Goal: Register for event/course

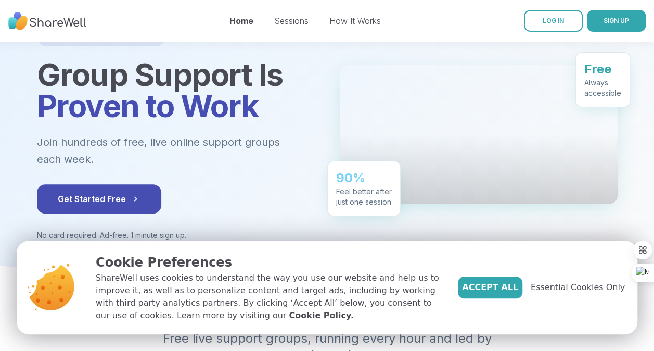
scroll to position [86, 0]
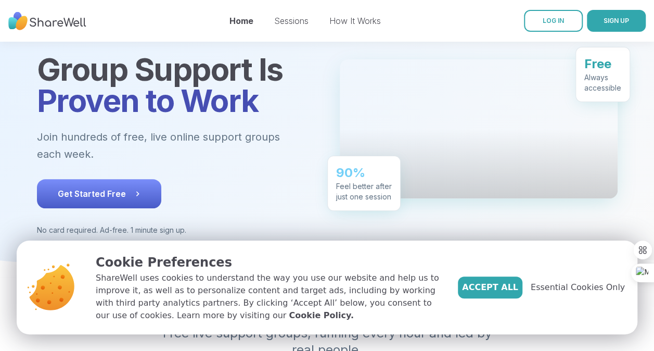
click at [103, 198] on span "Get Started Free" at bounding box center [99, 193] width 83 height 12
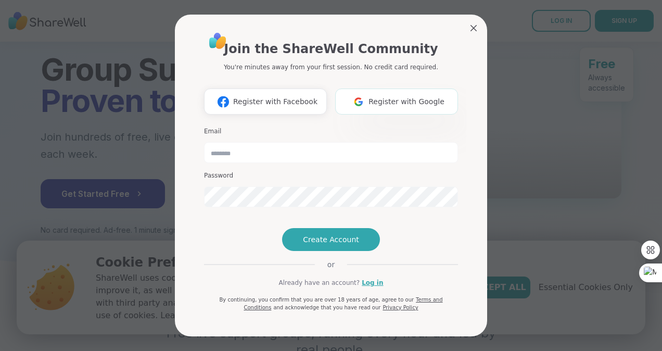
click at [378, 96] on span "Register with Google" at bounding box center [407, 101] width 76 height 11
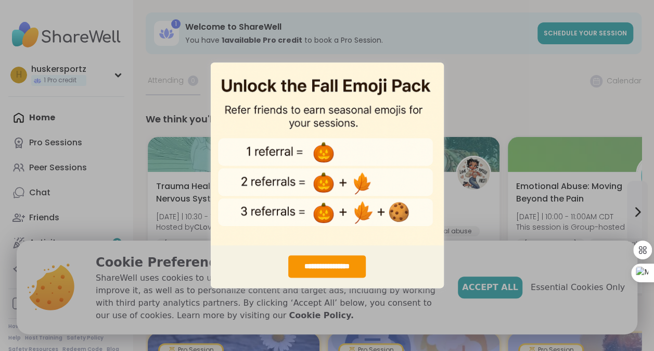
click at [514, 15] on div "**********" at bounding box center [327, 175] width 654 height 351
click at [467, 35] on div "**********" at bounding box center [327, 175] width 654 height 351
click at [518, 285] on div "**********" at bounding box center [327, 175] width 654 height 351
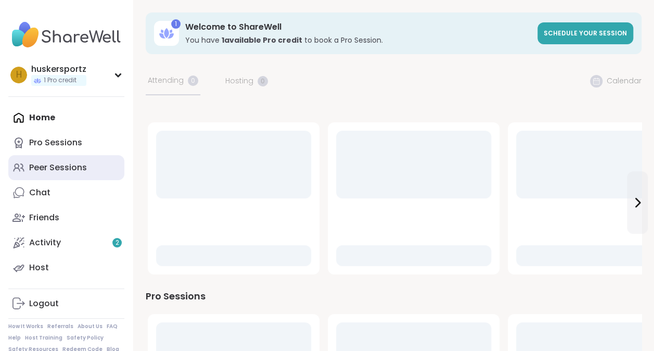
click at [73, 170] on div "Peer Sessions" at bounding box center [58, 167] width 58 height 11
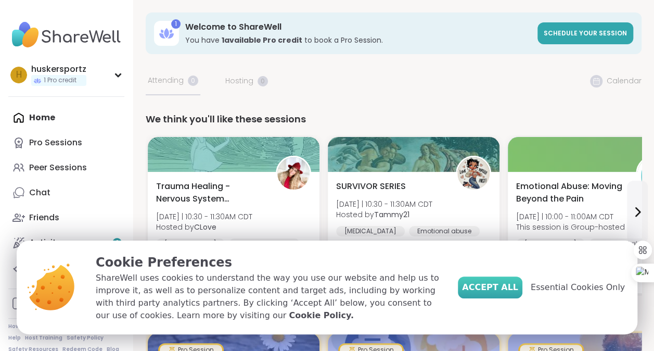
click at [509, 286] on span "Accept All" at bounding box center [490, 287] width 56 height 12
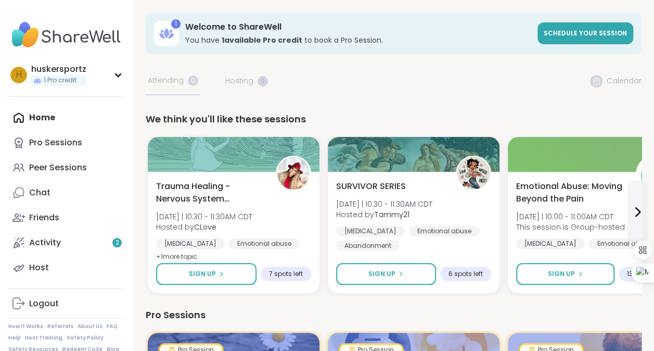
click at [103, 173] on link "Peer Sessions" at bounding box center [66, 167] width 116 height 25
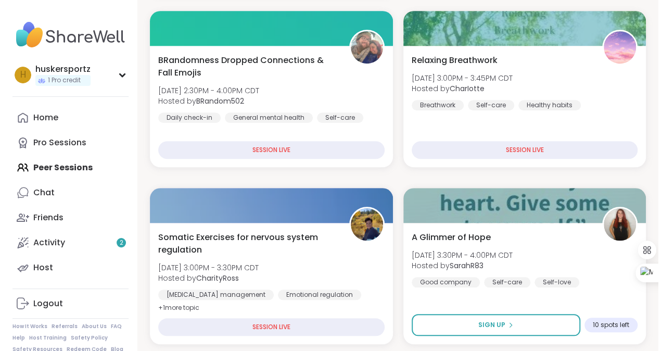
scroll to position [368, 0]
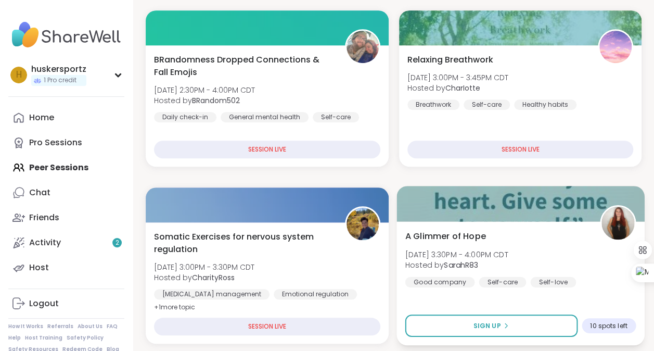
click at [452, 241] on span "A Glimmer of Hope" at bounding box center [445, 236] width 81 height 12
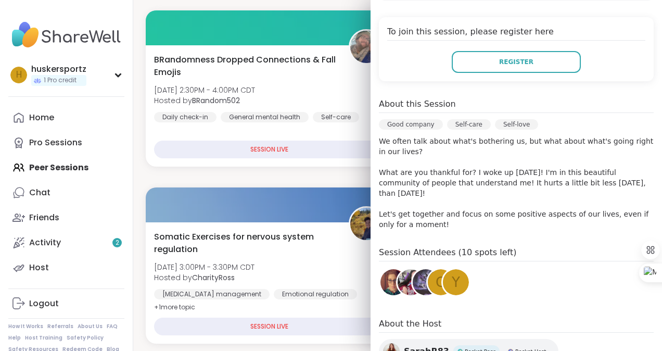
scroll to position [285, 0]
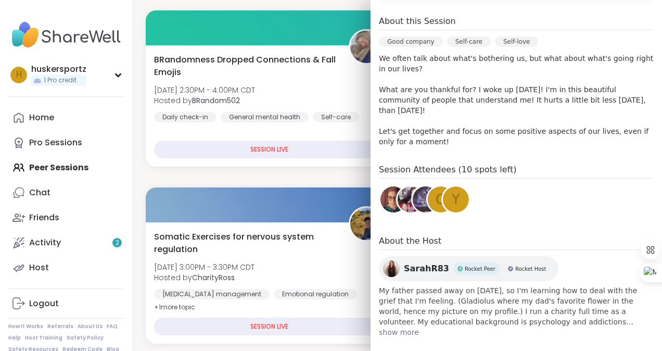
click at [398, 327] on span "show more" at bounding box center [516, 332] width 275 height 10
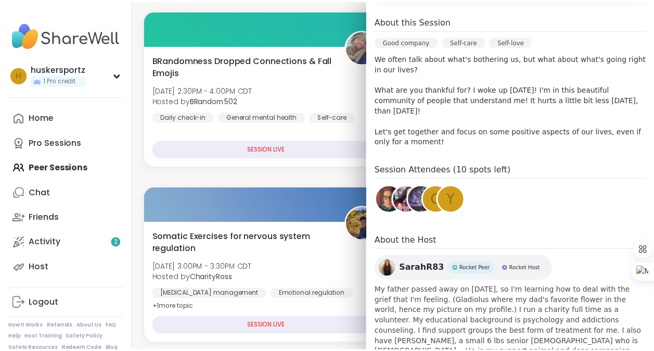
scroll to position [306, 0]
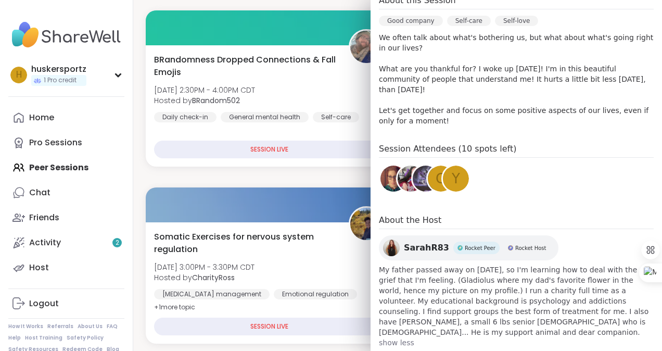
click at [98, 9] on div "h huskersportz 1 Pro credit Profile Membership Settings Help Home Pro Sessions …" at bounding box center [66, 175] width 133 height 351
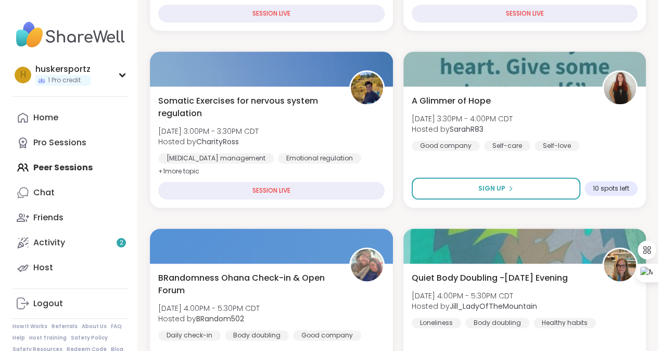
scroll to position [504, 0]
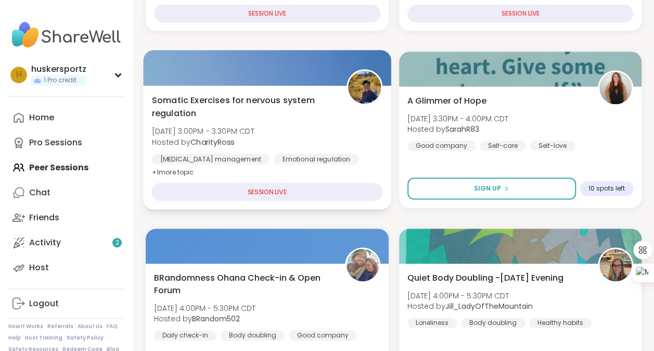
click at [237, 189] on div "SESSION LIVE" at bounding box center [267, 192] width 231 height 18
click at [205, 95] on span "Somatic Exercises for nervous system regulation" at bounding box center [243, 107] width 183 height 26
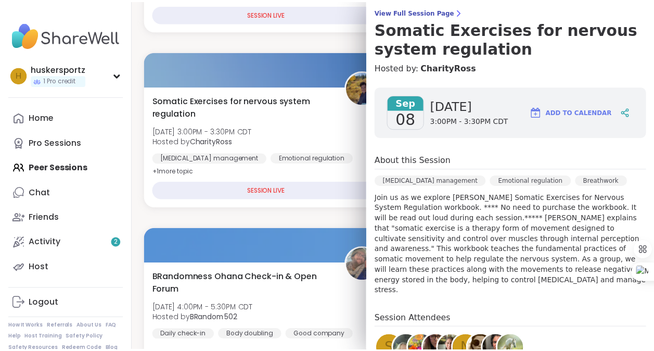
scroll to position [0, 0]
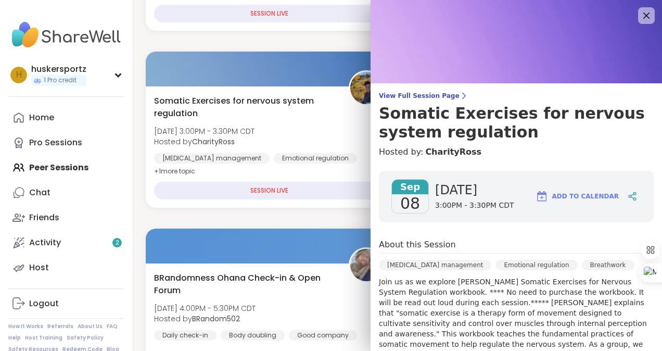
click at [628, 6] on img at bounding box center [516, 41] width 291 height 83
click at [643, 15] on icon at bounding box center [646, 15] width 7 height 7
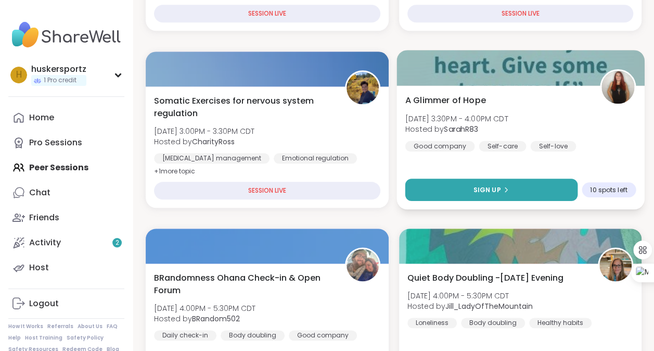
click at [509, 184] on button "Sign Up" at bounding box center [491, 190] width 172 height 22
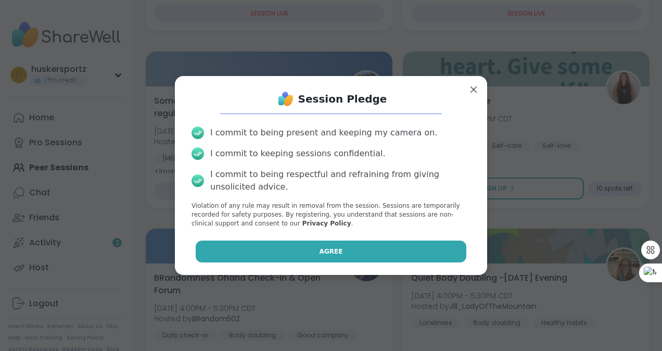
click at [376, 249] on button "Agree" at bounding box center [331, 251] width 271 height 22
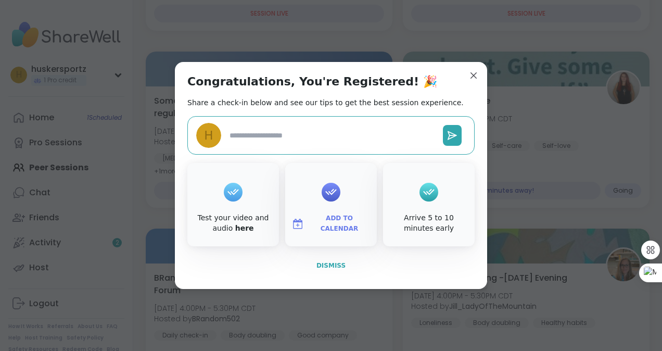
click at [331, 270] on button "Dismiss" at bounding box center [330, 266] width 287 height 22
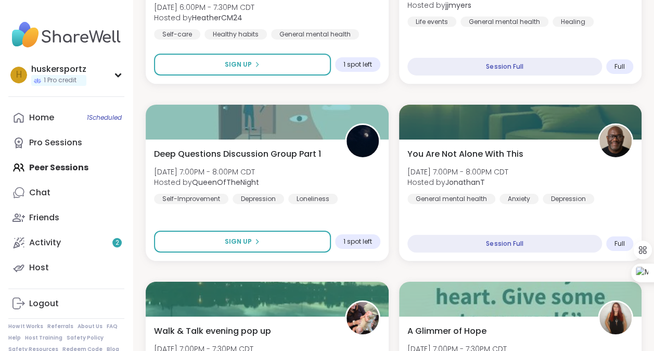
scroll to position [1690, 0]
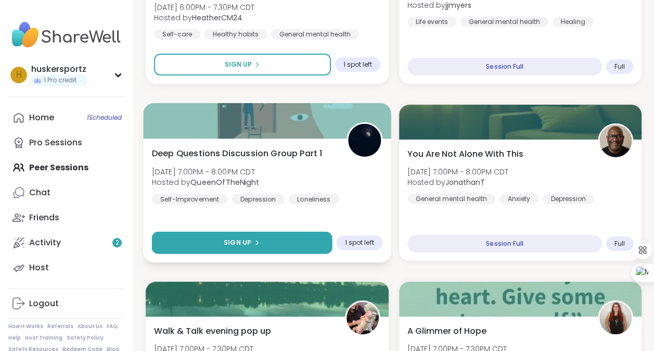
click at [284, 238] on button "Sign Up" at bounding box center [242, 243] width 180 height 22
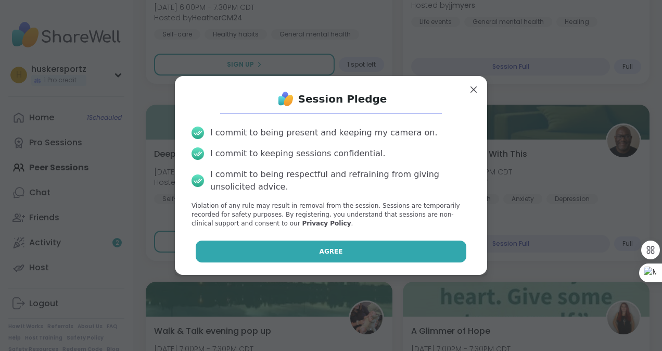
click at [300, 246] on button "Agree" at bounding box center [331, 251] width 271 height 22
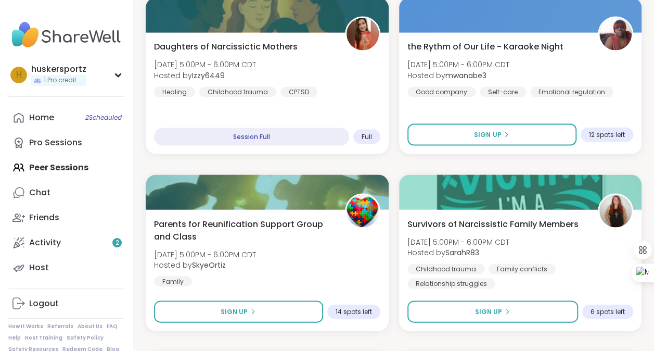
scroll to position [860, 0]
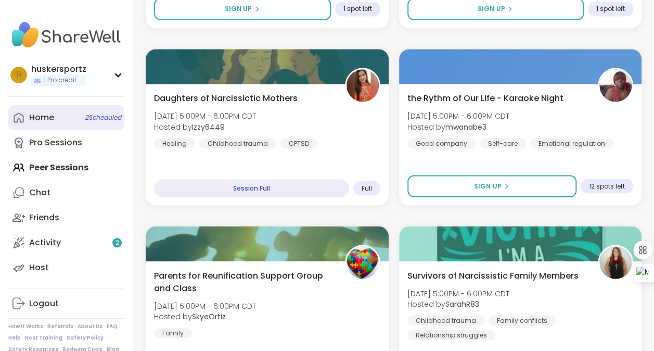
click at [106, 122] on link "Home 2 Scheduled" at bounding box center [66, 117] width 116 height 25
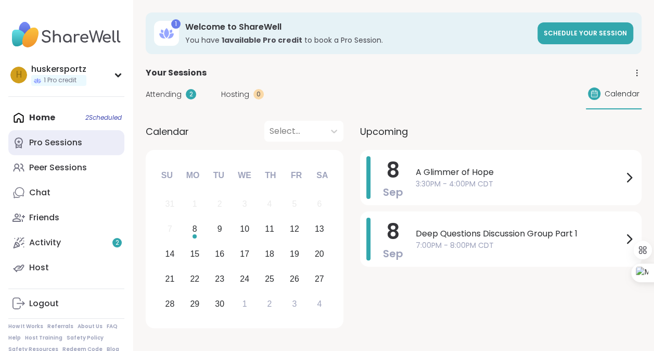
click at [60, 146] on div "Pro Sessions" at bounding box center [55, 142] width 53 height 11
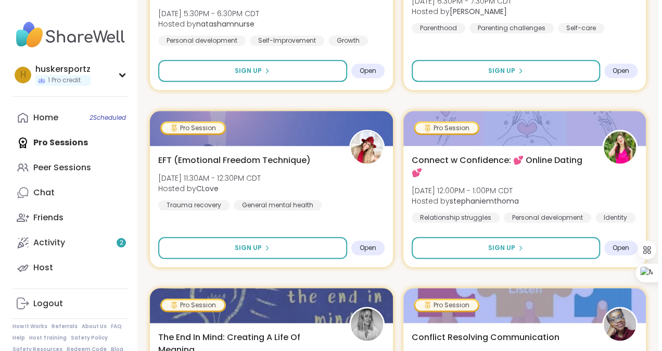
scroll to position [463, 0]
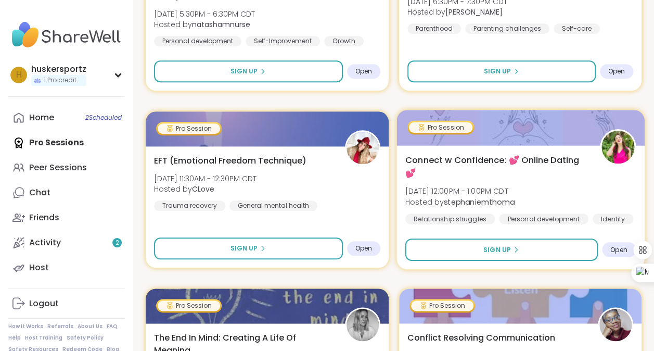
click at [585, 179] on div "Connect w Confidence: 💕 Online Dating 💕 Wed, Sep 10 | 12:00PM - 1:00PM CDT Host…" at bounding box center [520, 189] width 231 height 70
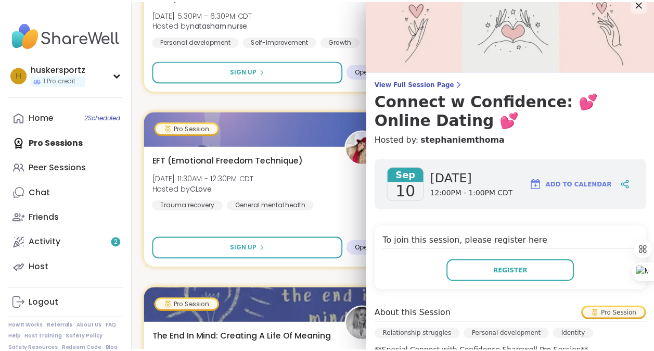
scroll to position [0, 0]
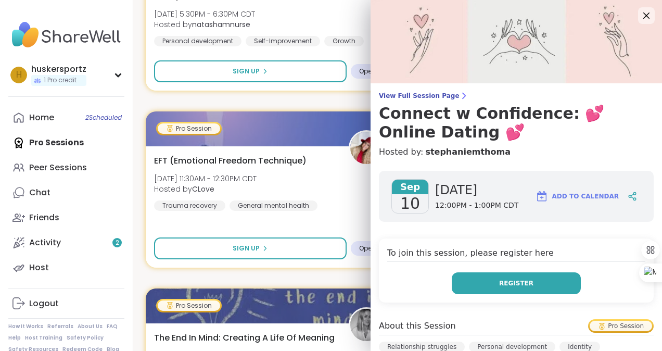
click at [525, 282] on button "Register" at bounding box center [516, 283] width 129 height 22
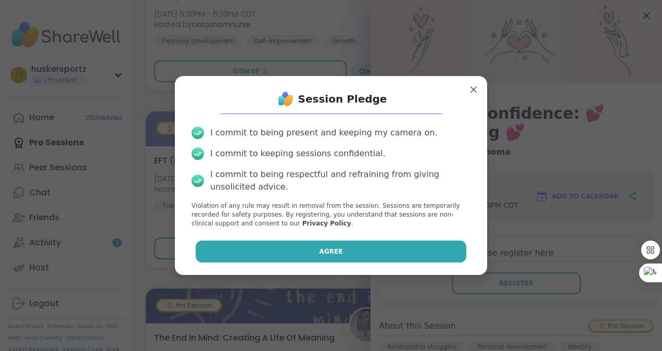
click at [416, 254] on button "Agree" at bounding box center [331, 251] width 271 height 22
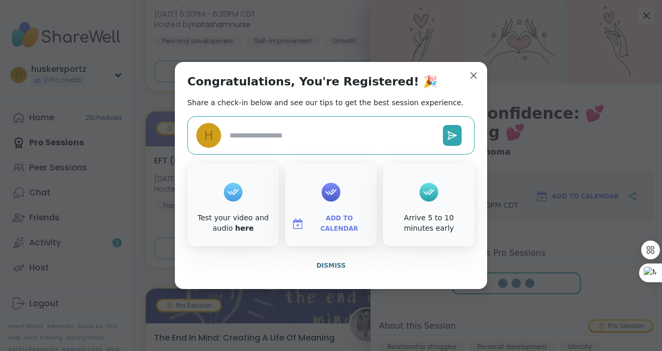
type textarea "*"
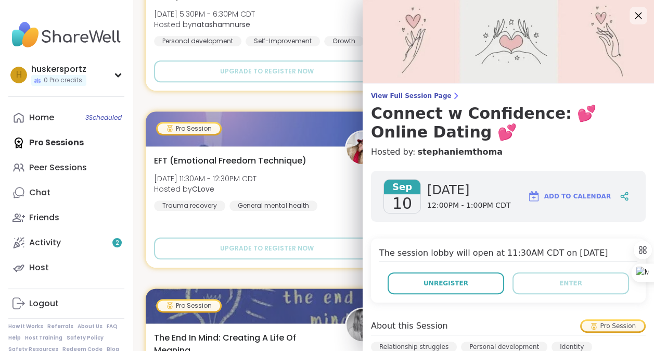
click at [632, 14] on icon at bounding box center [638, 15] width 13 height 13
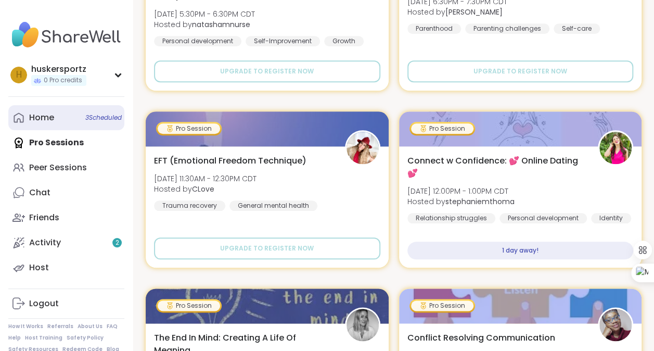
click at [110, 116] on span "3 Scheduled" at bounding box center [103, 117] width 36 height 8
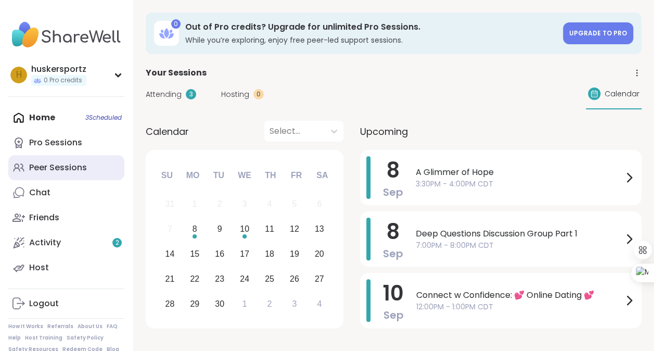
click at [60, 167] on div "Peer Sessions" at bounding box center [58, 167] width 58 height 11
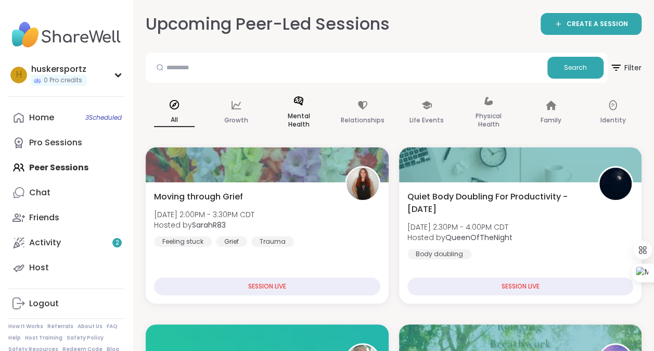
click at [302, 109] on div "Mental Health" at bounding box center [298, 113] width 57 height 52
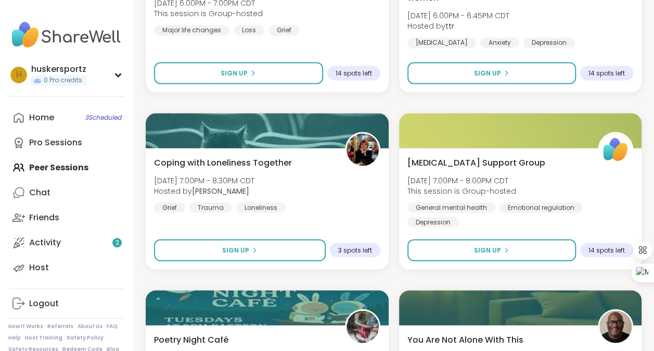
scroll to position [3026, 0]
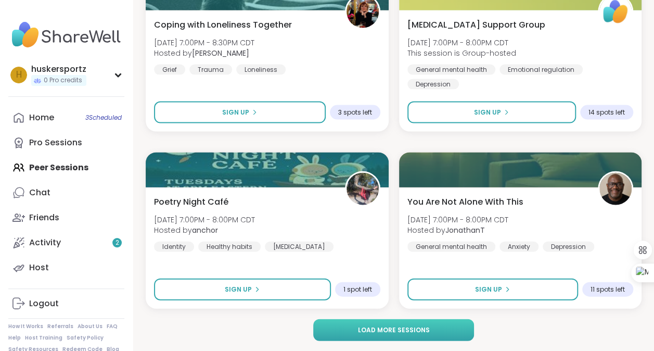
click at [398, 337] on button "Load more sessions" at bounding box center [393, 330] width 161 height 22
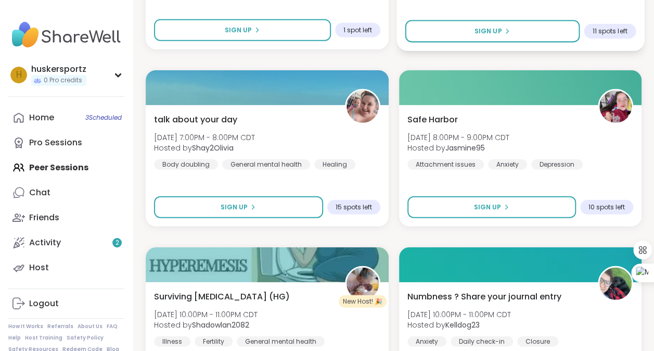
scroll to position [3287, 0]
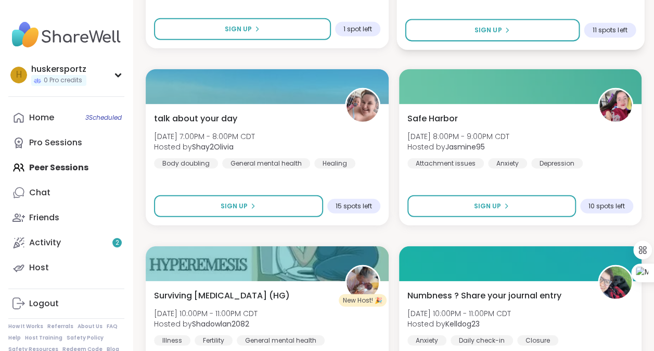
click at [422, 225] on div "Safe Harbor Tue, Sep 09 | 8:00PM - 9:00PM CDT Hosted by Jasmine95 Attachment is…" at bounding box center [520, 164] width 243 height 121
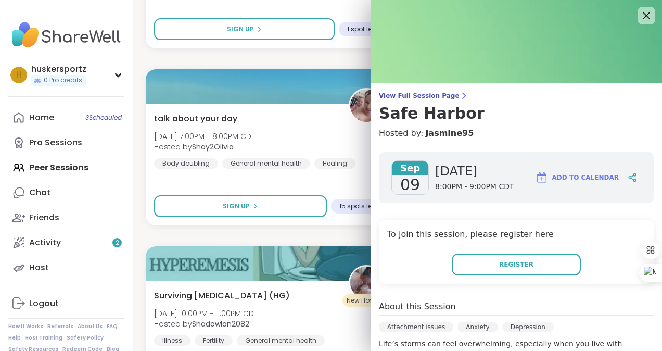
click at [640, 14] on icon at bounding box center [646, 15] width 13 height 13
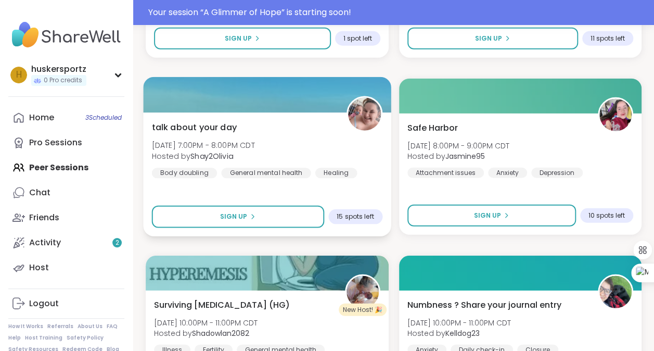
scroll to position [3326, 0]
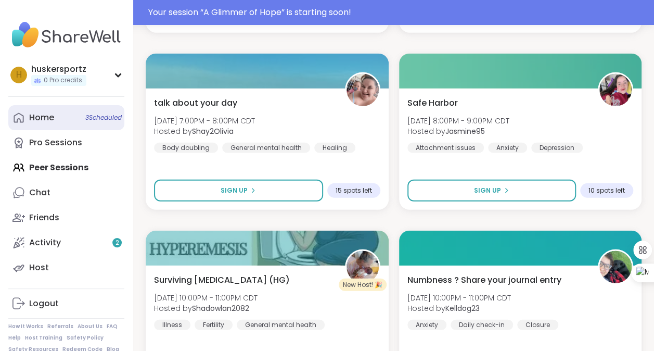
click at [88, 115] on span "3 Scheduled" at bounding box center [103, 117] width 36 height 8
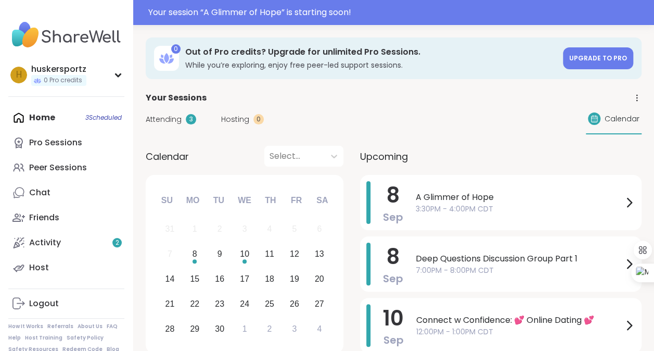
click at [162, 121] on span "Attending" at bounding box center [164, 119] width 36 height 11
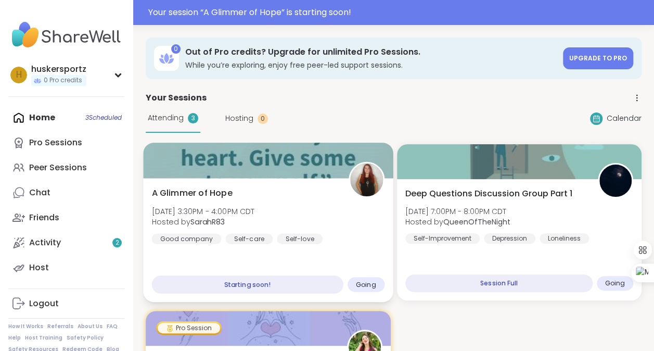
click at [192, 195] on span "A Glimmer of Hope" at bounding box center [192, 193] width 81 height 12
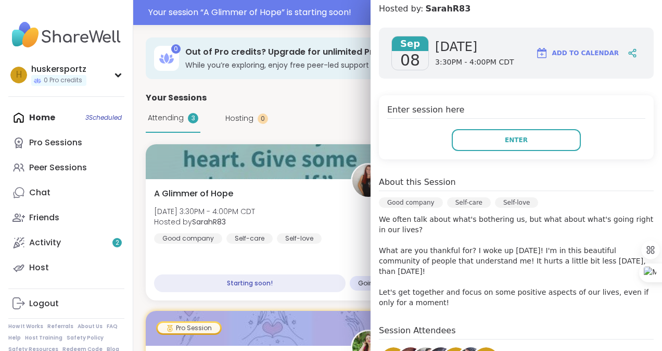
scroll to position [125, 0]
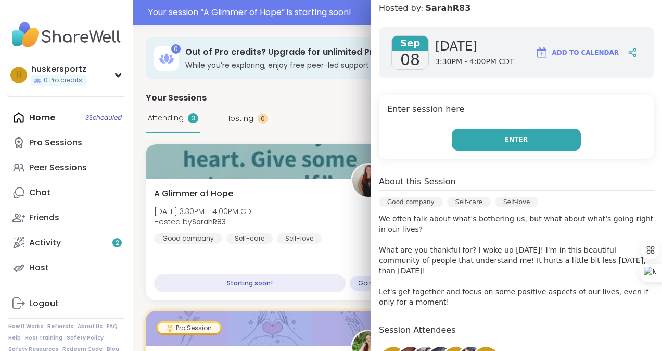
click at [480, 133] on button "Enter" at bounding box center [516, 140] width 129 height 22
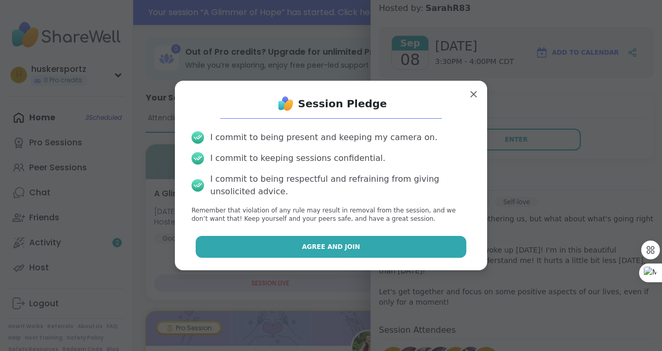
click at [381, 244] on button "Agree and Join" at bounding box center [331, 247] width 271 height 22
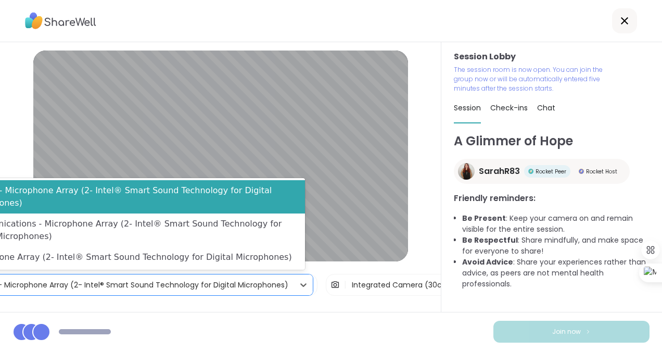
click at [189, 285] on div "Default - Microphone Array (2- Intel® Smart Sound Technology for Digital Microp…" at bounding box center [129, 285] width 320 height 11
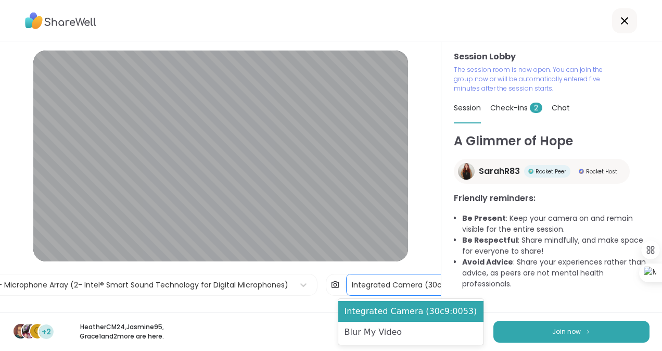
click at [352, 284] on div "Integrated Camera (30c9:0053)" at bounding box center [411, 285] width 118 height 11
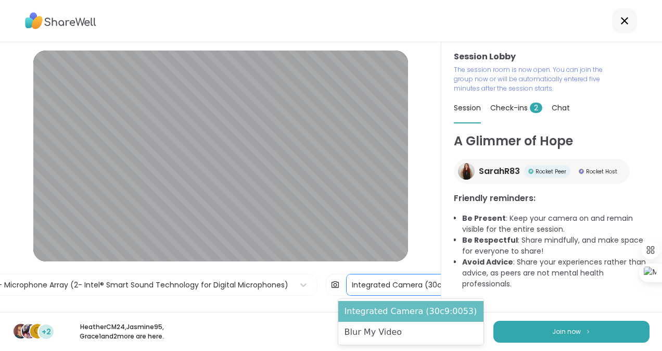
click at [395, 312] on div "Integrated Camera (30c9:0053)" at bounding box center [411, 311] width 146 height 21
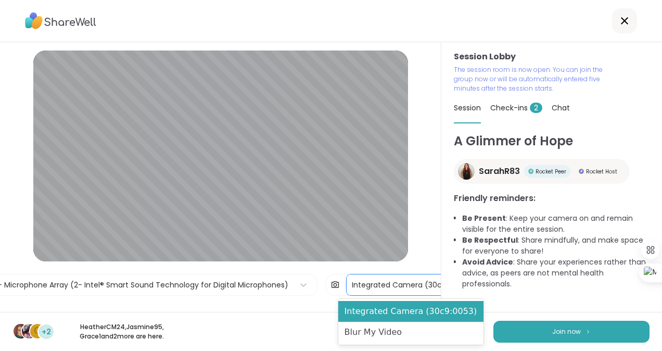
click at [404, 286] on div "Integrated Camera (30c9:0053)" at bounding box center [411, 285] width 118 height 11
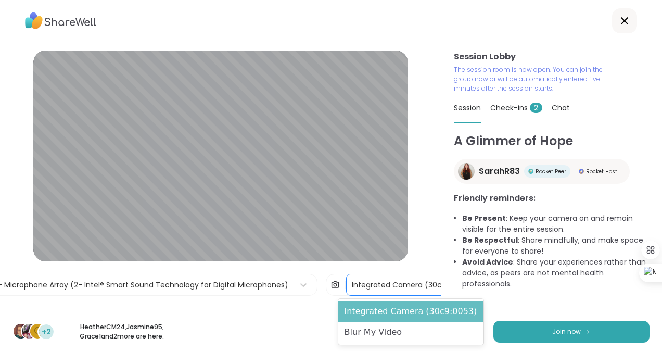
click at [413, 318] on div "Integrated Camera (30c9:0053)" at bounding box center [411, 311] width 146 height 21
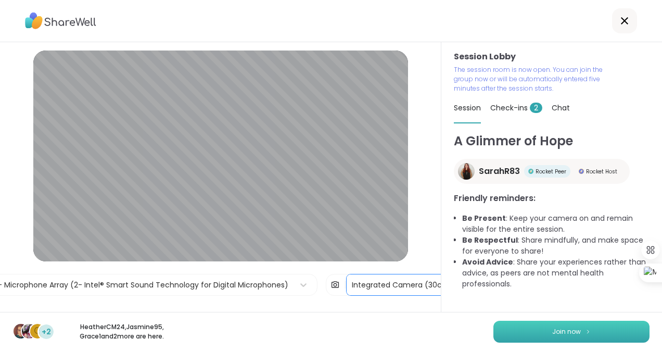
click at [574, 329] on button "Join now" at bounding box center [571, 332] width 156 height 22
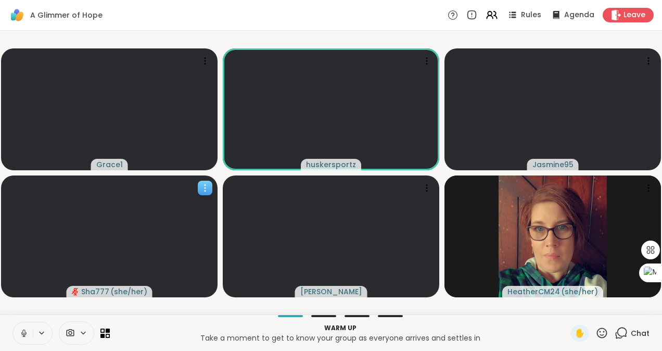
scroll to position [0, 8]
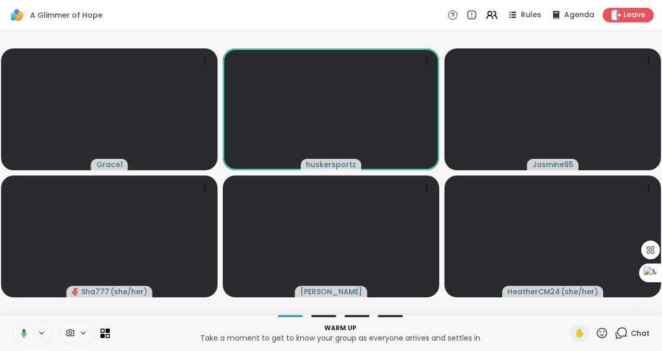
click at [81, 333] on icon at bounding box center [83, 333] width 4 height 2
click at [69, 287] on div "Integrated Camera" at bounding box center [64, 295] width 104 height 27
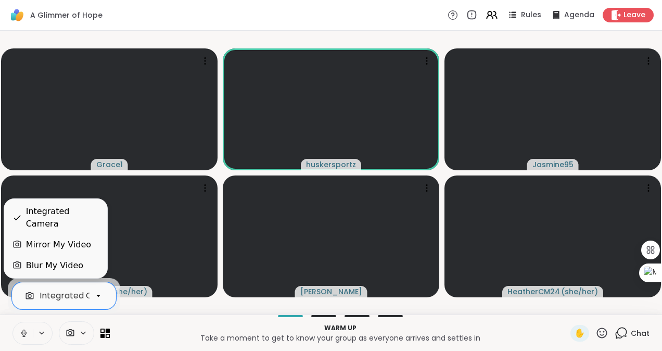
click at [145, 337] on p "Take a moment to get to know your group as everyone arrives and settles in" at bounding box center [340, 338] width 448 height 10
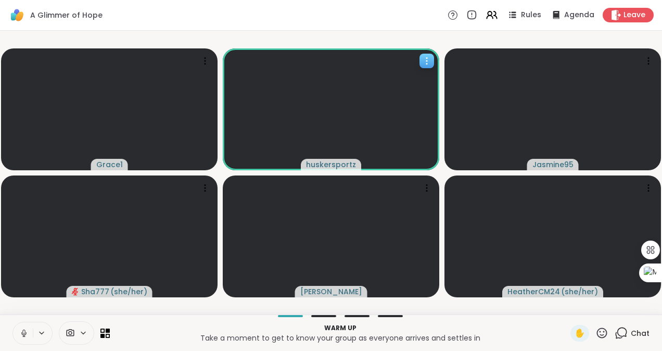
click at [422, 60] on icon at bounding box center [427, 61] width 10 height 10
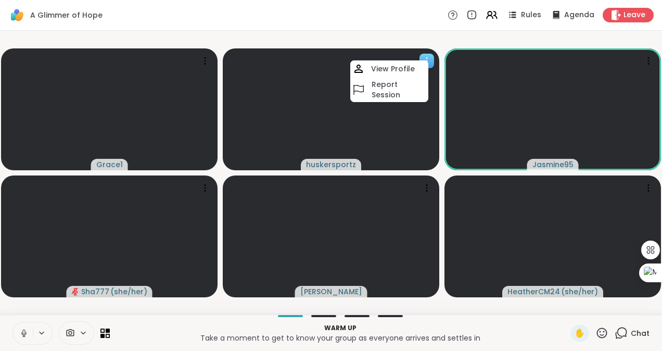
click at [421, 54] on div at bounding box center [427, 61] width 15 height 15
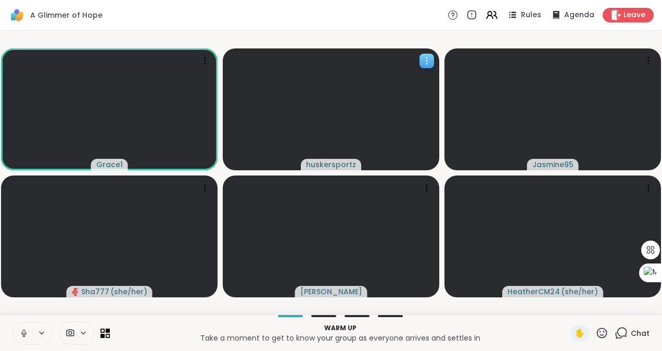
click at [318, 118] on video at bounding box center [331, 109] width 217 height 122
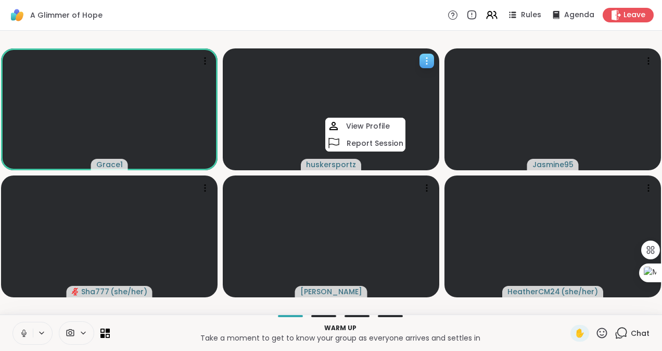
click at [422, 58] on icon at bounding box center [427, 61] width 10 height 10
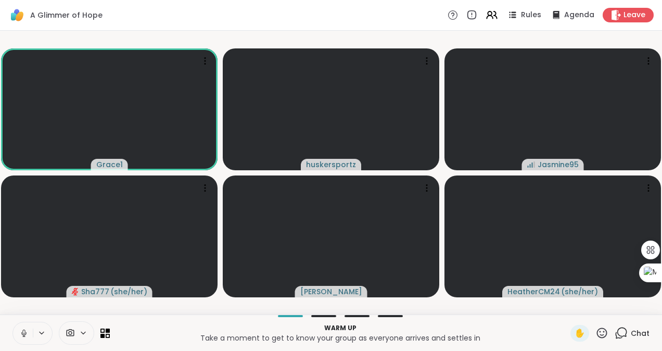
click at [69, 334] on span at bounding box center [69, 333] width 20 height 10
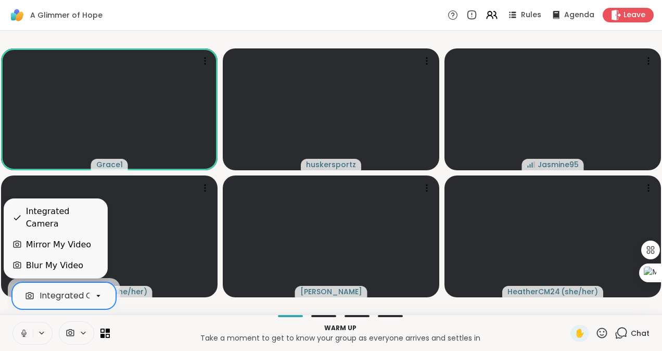
click at [48, 297] on div "Integrated Camera" at bounding box center [80, 295] width 80 height 12
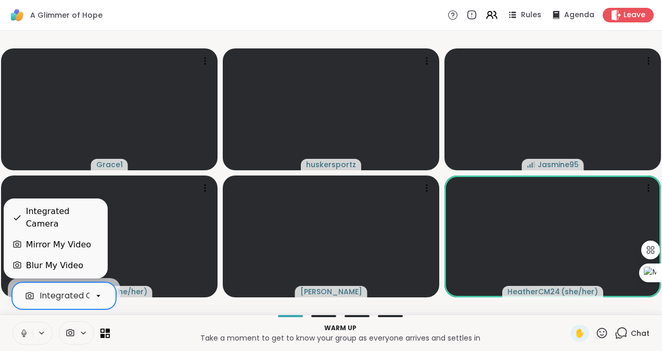
click at [57, 221] on div "Integrated Camera" at bounding box center [62, 217] width 73 height 25
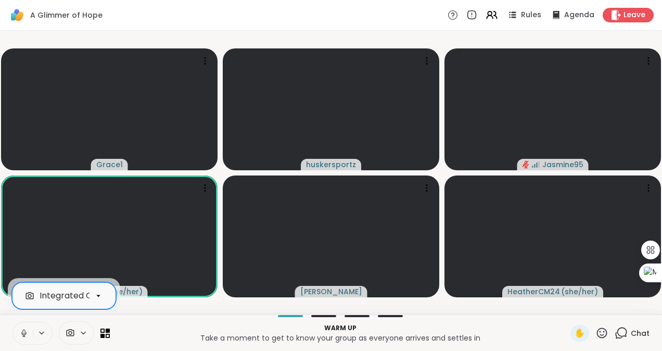
click at [67, 328] on span at bounding box center [69, 333] width 20 height 10
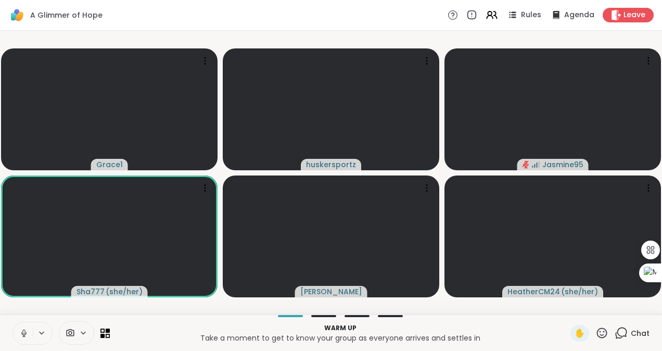
click at [80, 333] on span at bounding box center [86, 332] width 15 height 9
click at [66, 331] on icon at bounding box center [70, 333] width 9 height 10
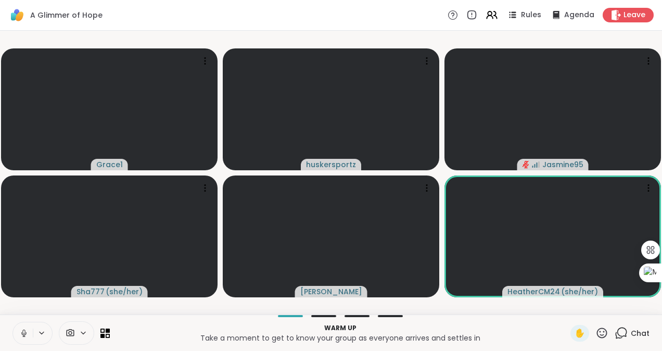
click at [67, 334] on span at bounding box center [69, 333] width 20 height 10
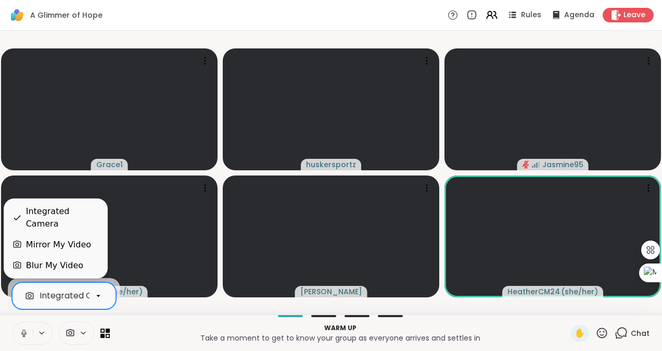
click at [60, 290] on div "Integrated Camera" at bounding box center [80, 295] width 80 height 12
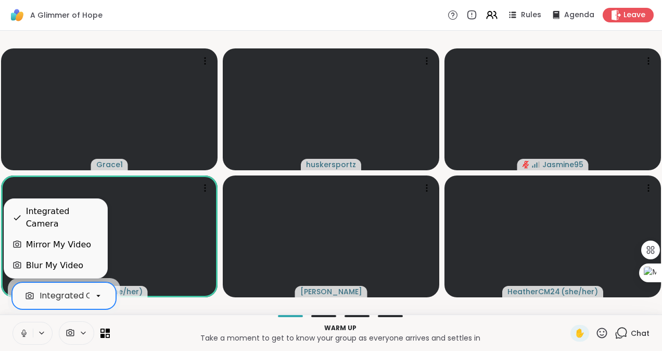
click at [56, 265] on div "Blur My Video" at bounding box center [54, 265] width 57 height 12
click at [90, 294] on div at bounding box center [99, 296] width 18 height 18
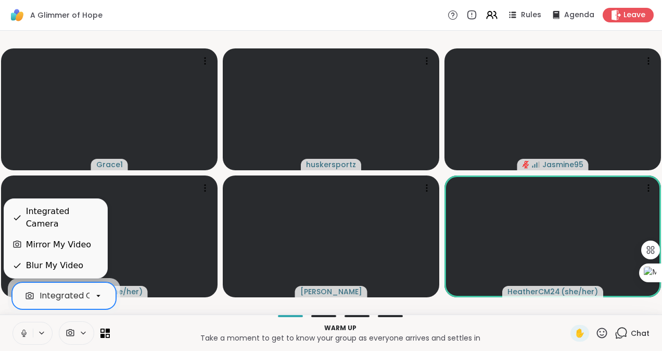
click at [67, 336] on icon at bounding box center [71, 332] width 8 height 7
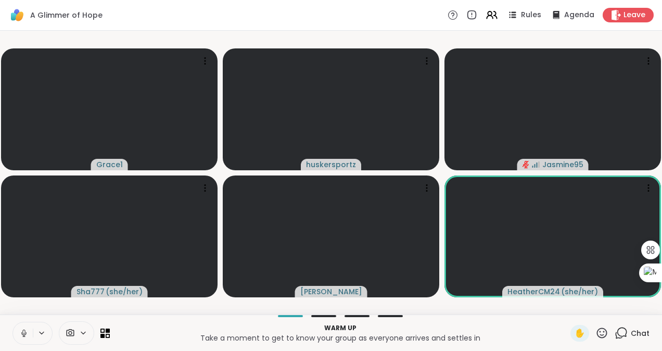
click at [66, 331] on icon at bounding box center [70, 333] width 9 height 10
click at [79, 329] on icon at bounding box center [83, 332] width 8 height 9
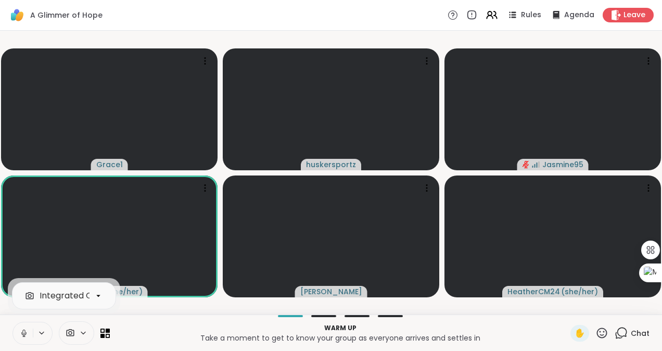
click at [79, 329] on icon at bounding box center [83, 332] width 8 height 9
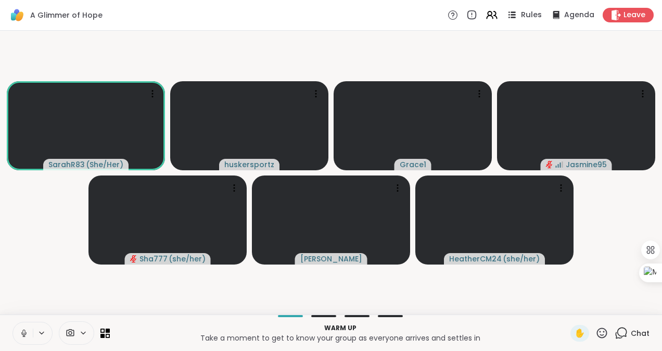
click at [521, 17] on span "Rules" at bounding box center [531, 15] width 21 height 11
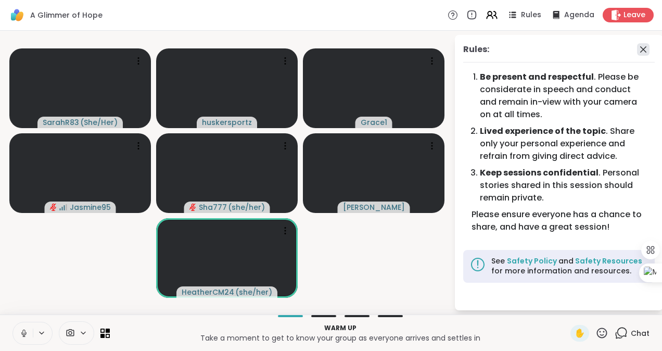
click at [641, 49] on icon at bounding box center [643, 49] width 12 height 12
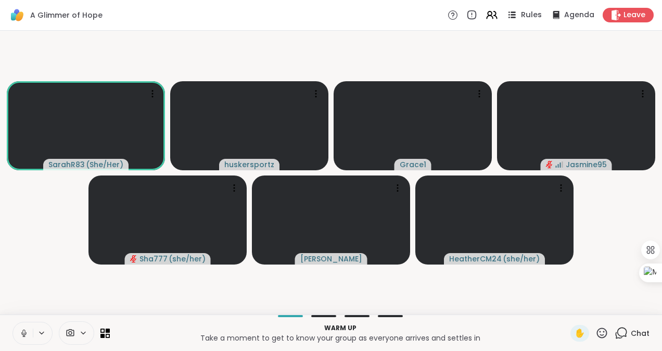
click at [521, 15] on span "Rules" at bounding box center [531, 15] width 21 height 11
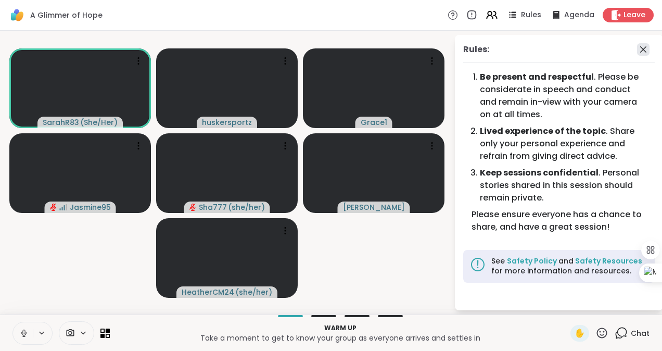
click at [637, 46] on icon at bounding box center [643, 49] width 12 height 12
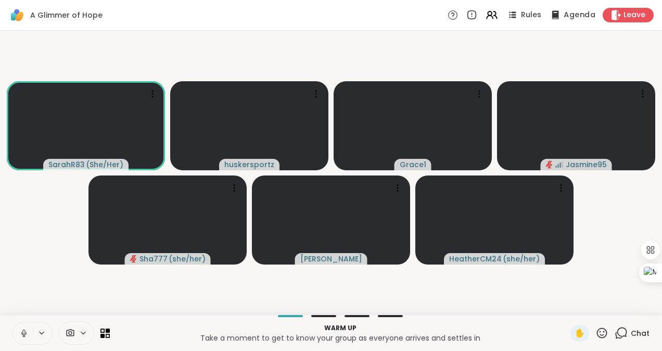
click at [564, 17] on span "Agenda" at bounding box center [580, 15] width 32 height 11
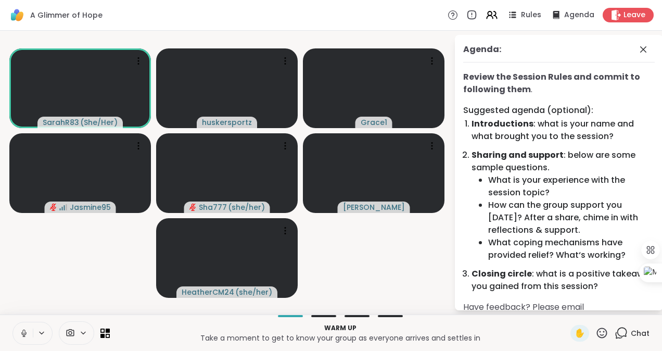
scroll to position [23, 0]
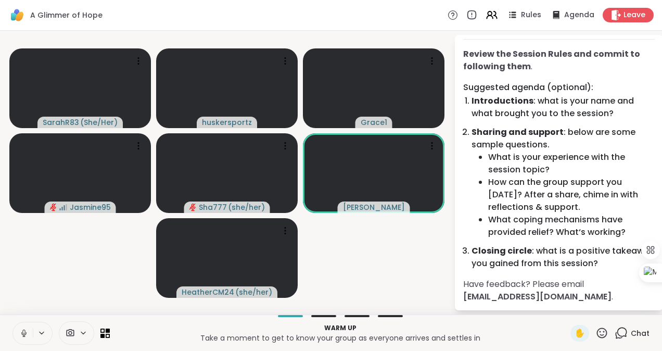
click at [293, 6] on div "A Glimmer of Hope Rules Agenda Leave" at bounding box center [331, 15] width 662 height 31
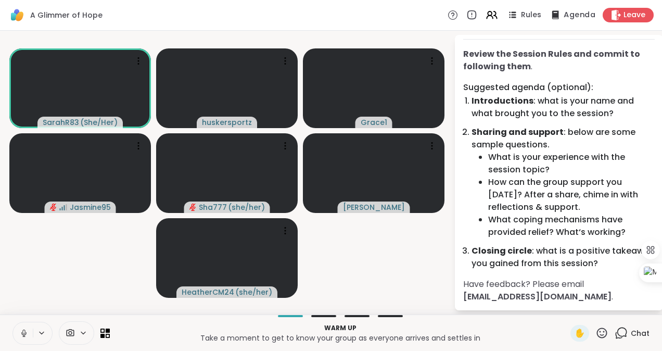
click at [564, 14] on span "Agenda" at bounding box center [580, 15] width 32 height 11
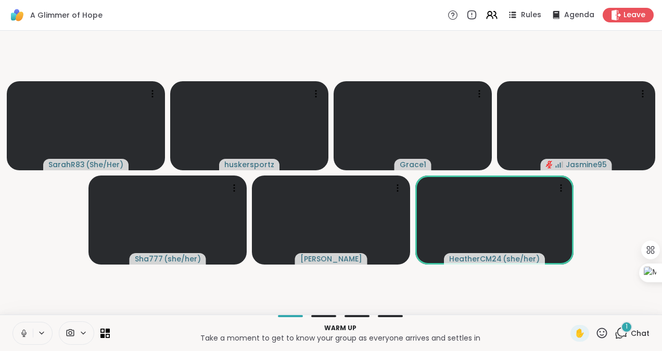
click at [621, 329] on div "1" at bounding box center [626, 326] width 11 height 11
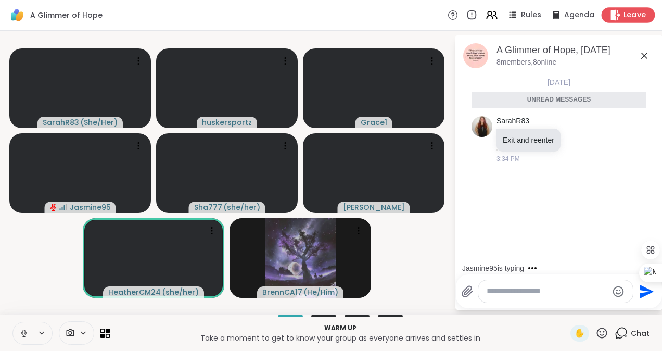
click at [616, 7] on div "Leave" at bounding box center [629, 14] width 54 height 15
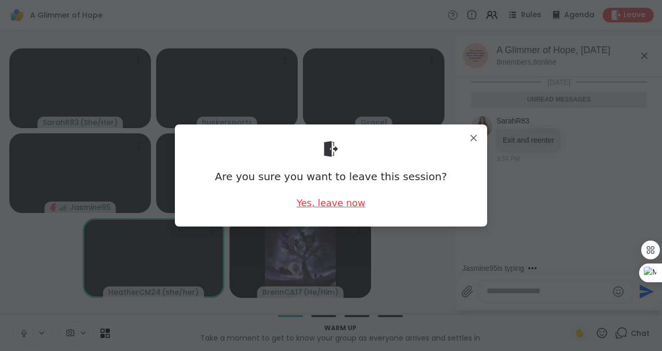
click at [315, 208] on div "Yes, leave now" at bounding box center [331, 202] width 69 height 13
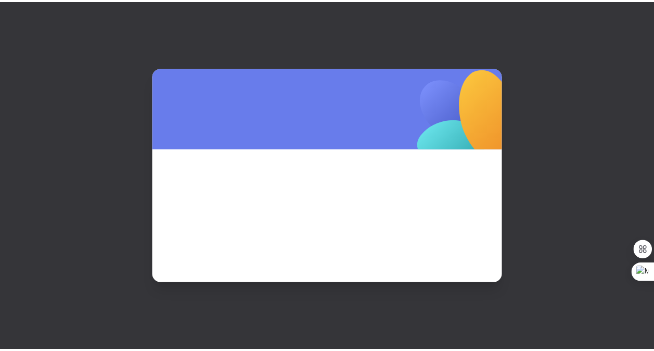
scroll to position [0, 0]
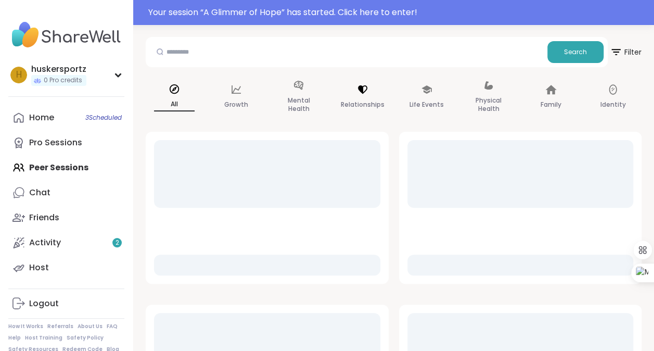
scroll to position [48, 0]
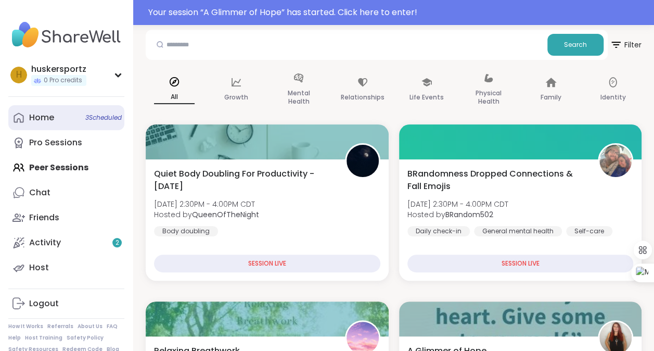
click at [87, 116] on span "3 Scheduled" at bounding box center [103, 117] width 36 height 8
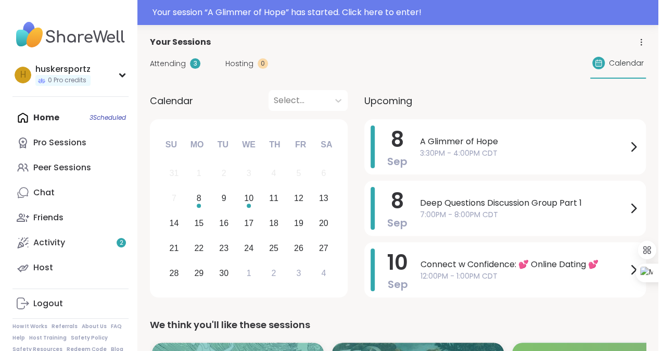
scroll to position [58, 0]
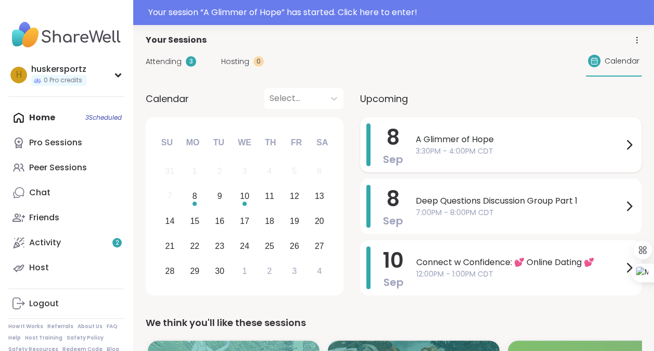
click at [456, 147] on span "3:30PM - 4:00PM CDT" at bounding box center [519, 151] width 207 height 11
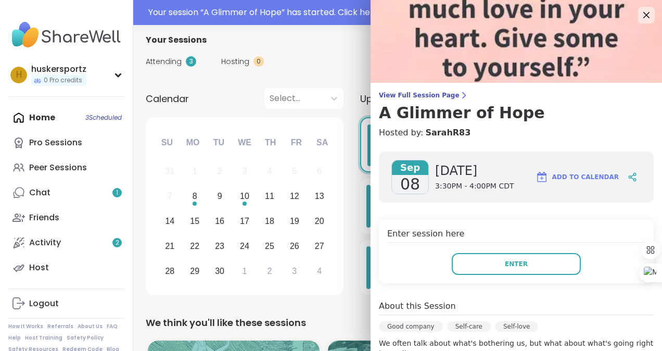
scroll to position [0, 0]
